Goal: Contribute content

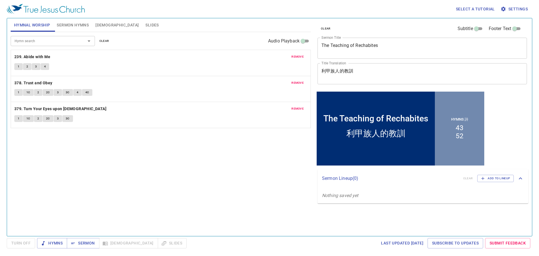
click at [298, 54] on span "remove" at bounding box center [297, 56] width 12 height 5
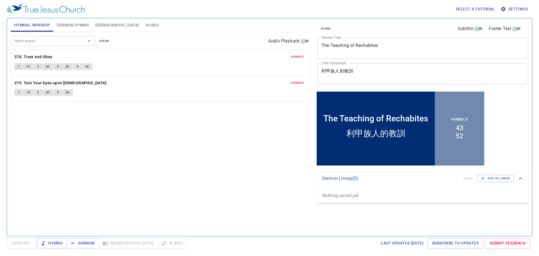
click at [298, 54] on span "remove" at bounding box center [297, 56] width 12 height 5
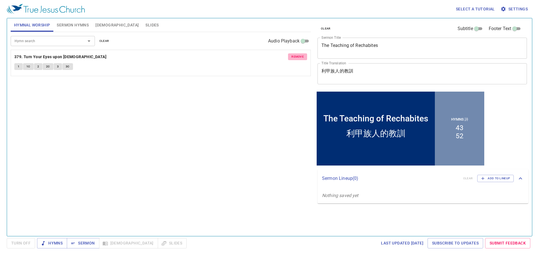
click at [298, 54] on span "remove" at bounding box center [297, 56] width 12 height 5
click at [49, 37] on div "Hymn search" at bounding box center [53, 41] width 84 height 10
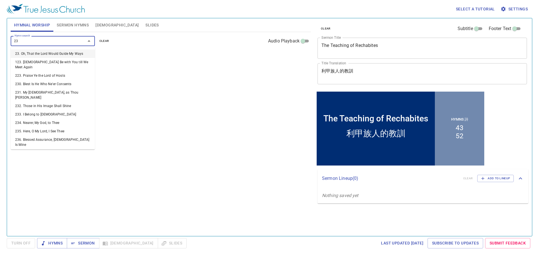
type input "236"
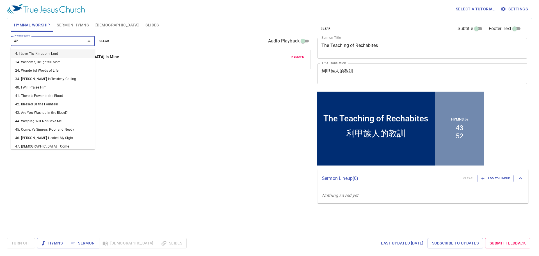
type input "422"
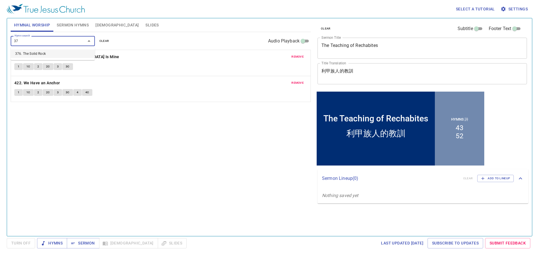
type input "376"
click at [73, 25] on span "Sermon Hymns" at bounding box center [73, 25] width 32 height 7
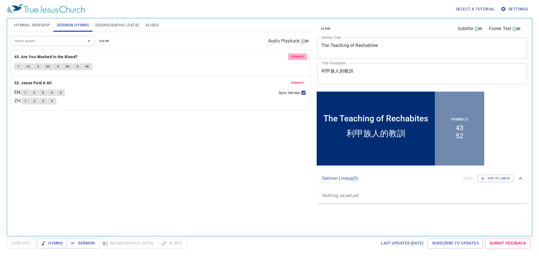
click at [298, 56] on span "remove" at bounding box center [297, 56] width 12 height 5
click at [298, 80] on span "remove" at bounding box center [297, 82] width 12 height 5
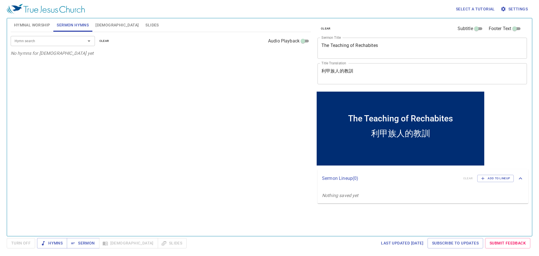
click at [385, 52] on textarea "The Teaching of Rechabites" at bounding box center [421, 48] width 201 height 11
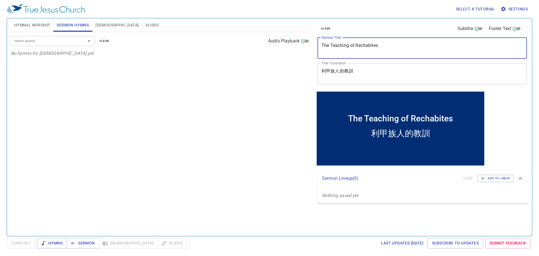
drag, startPoint x: 392, startPoint y: 50, endPoint x: 197, endPoint y: 32, distance: 195.8
click at [197, 32] on div "Hymnal Worship Sermon Hymns [DEMOGRAPHIC_DATA] Slides Hymn search Hymn search c…" at bounding box center [269, 124] width 522 height 217
paste textarea "Releasing 18 Years of Suffering 解開十八年的困苦"
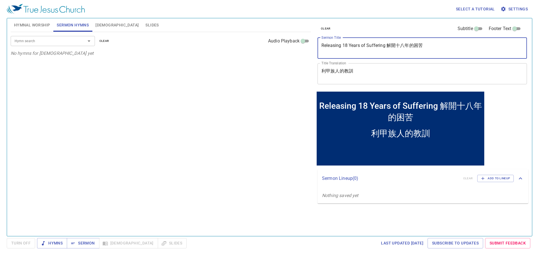
drag, startPoint x: 429, startPoint y: 48, endPoint x: 388, endPoint y: 46, distance: 40.7
click at [388, 46] on textarea "Releasing 18 Years of Suffering 解開十八年的困苦" at bounding box center [421, 48] width 201 height 11
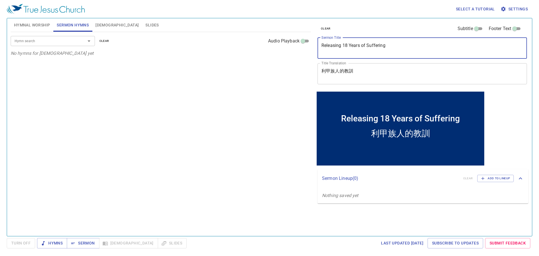
type textarea "Releasing 18 Years of Suffering"
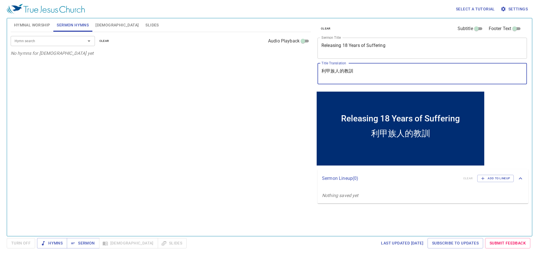
drag, startPoint x: 367, startPoint y: 72, endPoint x: 310, endPoint y: 70, distance: 57.0
click at [310, 70] on div "Hymnal Worship Sermon Hymns [DEMOGRAPHIC_DATA] Slides Hymn search Hymn search c…" at bounding box center [269, 124] width 522 height 217
paste textarea "解開十八年的困苦"
type textarea "解開十八年的困苦"
click at [56, 38] on input "Hymn search" at bounding box center [44, 41] width 64 height 6
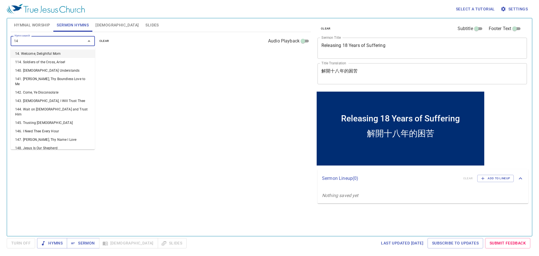
type input "140"
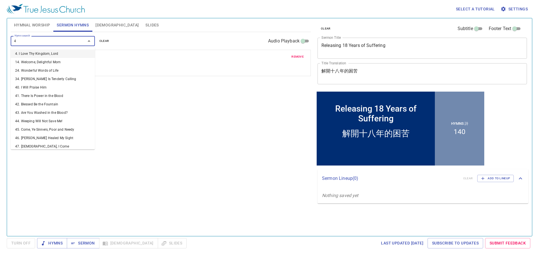
type input "47"
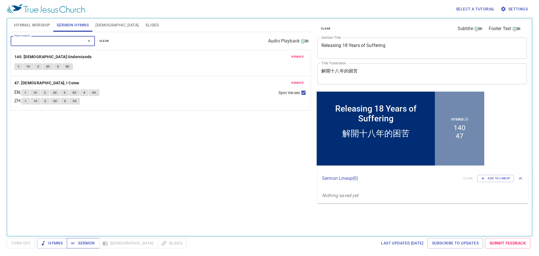
click at [79, 240] on span "Sermon" at bounding box center [82, 242] width 23 height 7
click at [34, 21] on button "Hymnal Worship" at bounding box center [32, 24] width 43 height 13
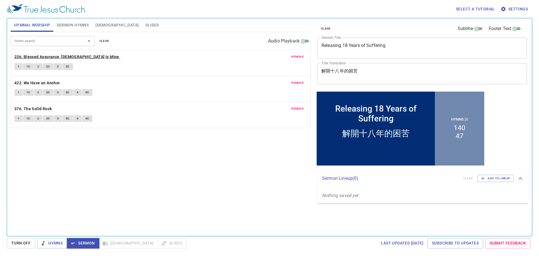
click at [41, 56] on b "236. Blessed Assurance, [DEMOGRAPHIC_DATA] Is Mine" at bounding box center [66, 56] width 105 height 7
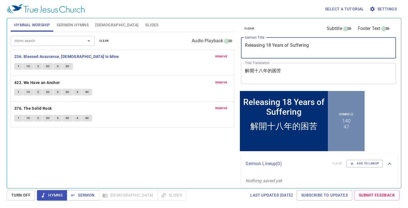
drag, startPoint x: 294, startPoint y: 43, endPoint x: 179, endPoint y: 28, distance: 116.3
click at [179, 28] on div "Hymnal Worship Sermon Hymns [DEMOGRAPHIC_DATA] Slides Hymn search Hymn search c…" at bounding box center [204, 101] width 392 height 170
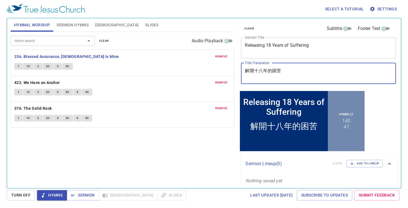
drag, startPoint x: 284, startPoint y: 72, endPoint x: 201, endPoint y: 63, distance: 84.4
click at [201, 63] on div "Hymnal Worship Sermon Hymns [DEMOGRAPHIC_DATA] Slides Hymn search Hymn search c…" at bounding box center [204, 101] width 392 height 170
click at [65, 28] on span "Sermon Hymns" at bounding box center [73, 25] width 32 height 7
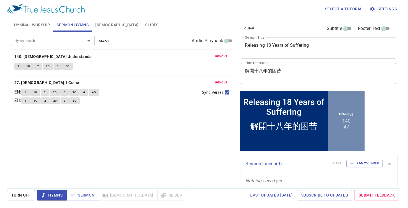
click at [22, 22] on span "Hymnal Worship" at bounding box center [32, 25] width 36 height 7
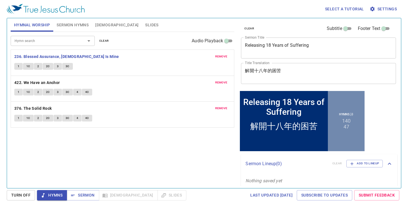
click at [18, 65] on span "1" at bounding box center [19, 66] width 2 height 5
click at [168, 146] on div "Hymn search Hymn search clear Audio Playback remove 236. Blessed Assurance, [DE…" at bounding box center [123, 108] width 224 height 152
